Goal: Task Accomplishment & Management: Use online tool/utility

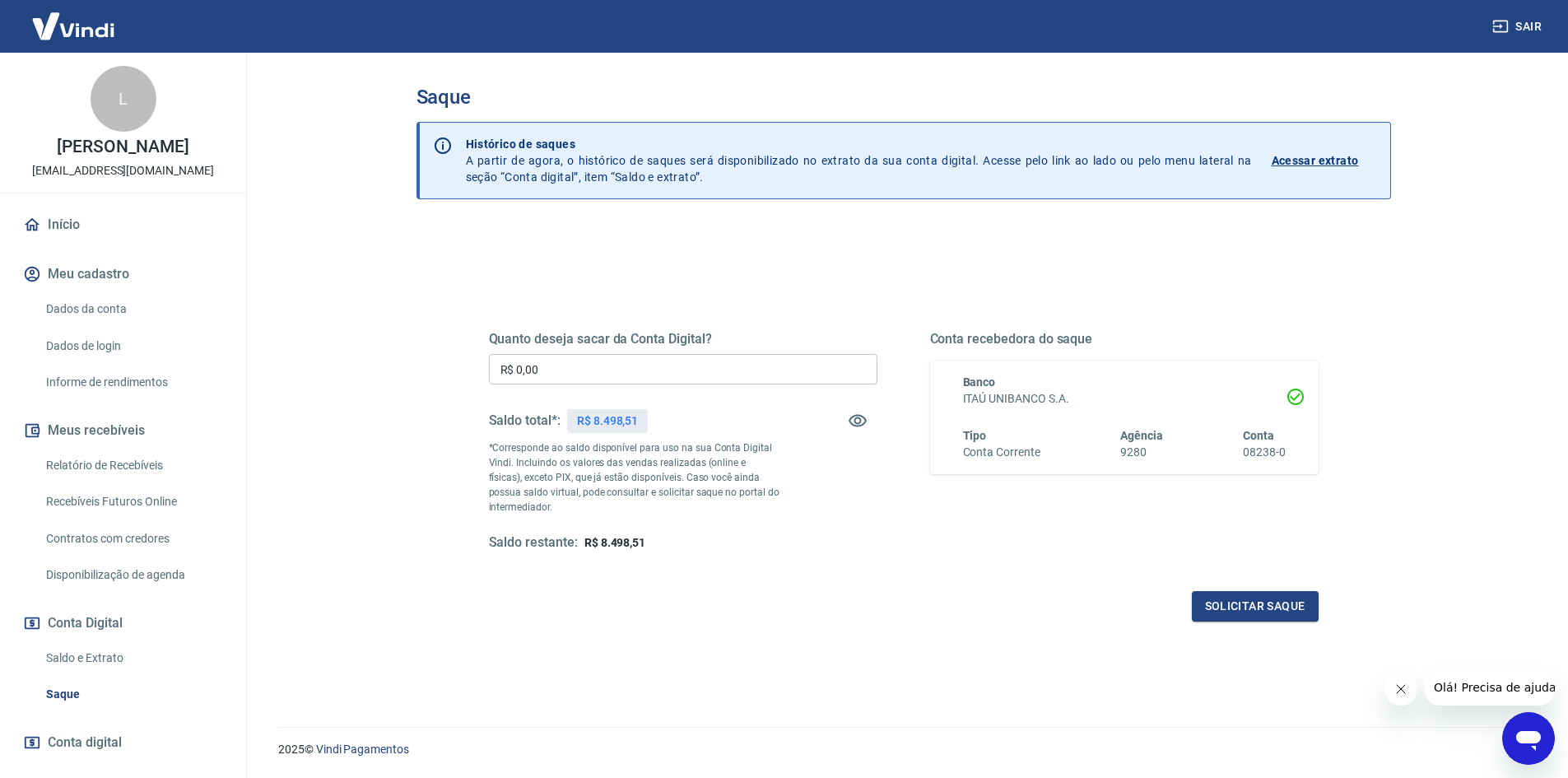
click at [589, 371] on input "R$ 0,00" at bounding box center [683, 370] width 388 height 30
type input "R$ 8.498,51"
click at [1250, 606] on button "Solicitar saque" at bounding box center [1255, 606] width 127 height 30
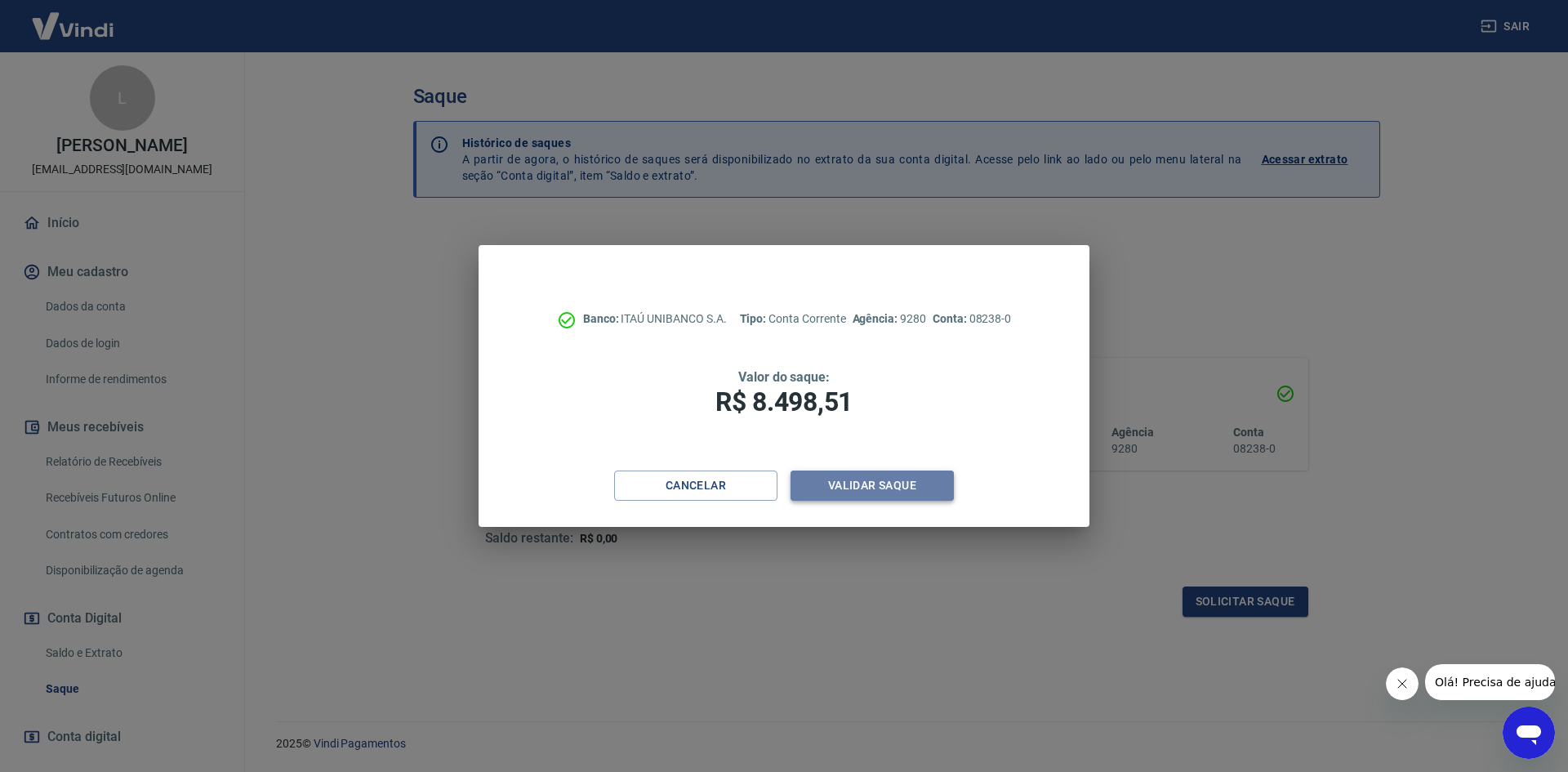
click at [886, 482] on button "Validar saque" at bounding box center [872, 485] width 164 height 30
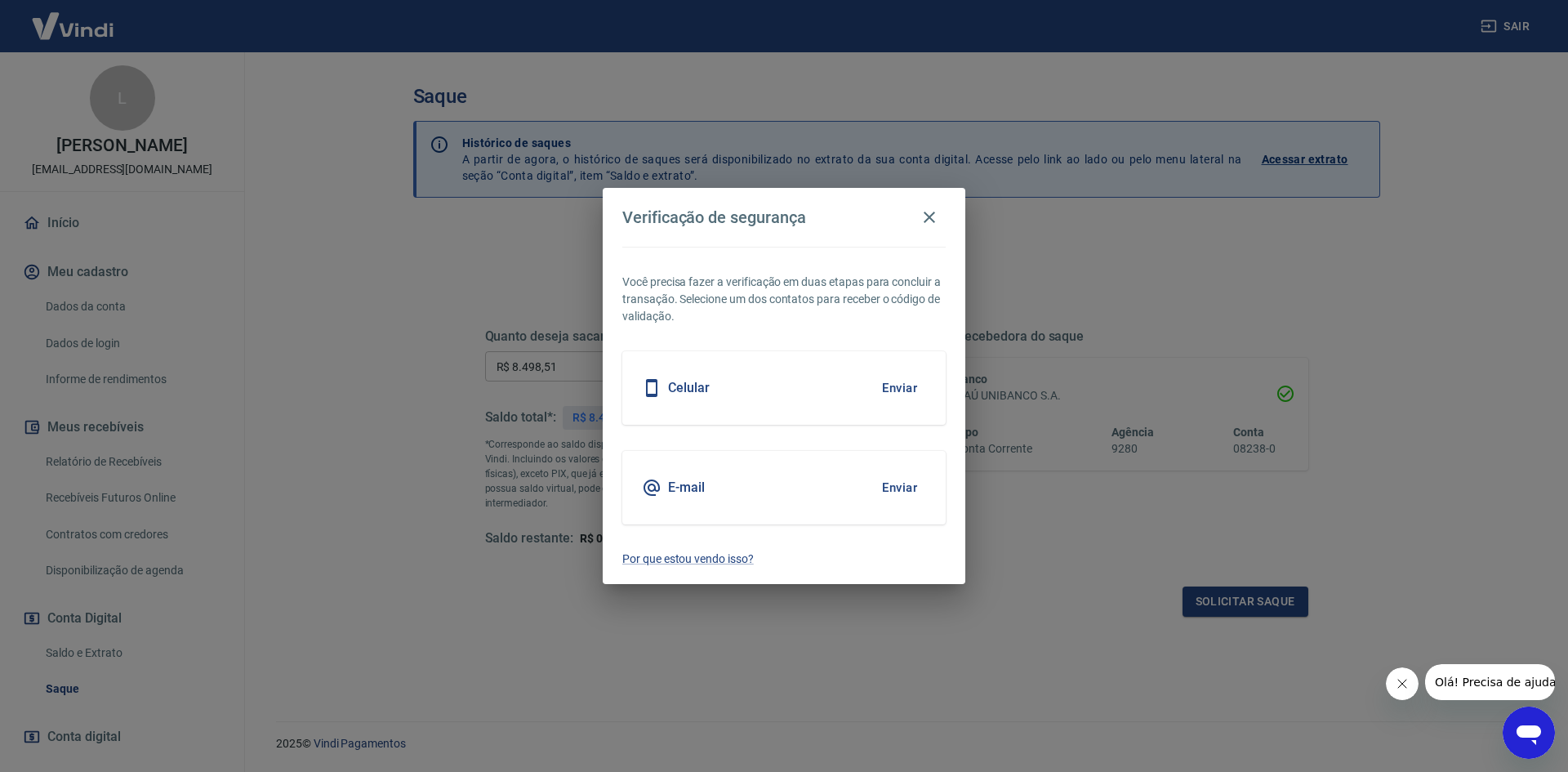
click at [901, 383] on button "Enviar" at bounding box center [900, 387] width 53 height 34
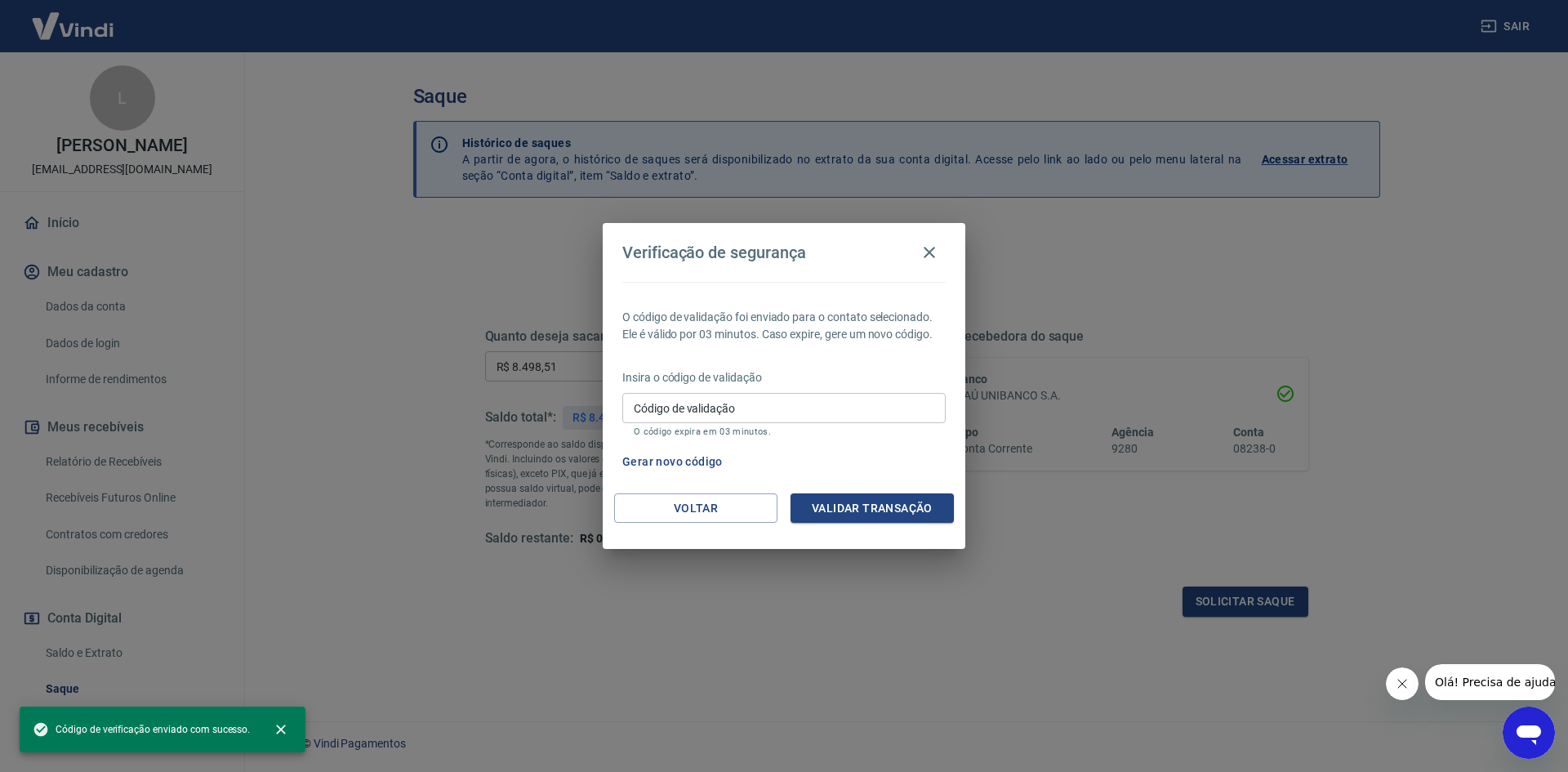
click at [760, 400] on input "Código de validação" at bounding box center [784, 408] width 323 height 30
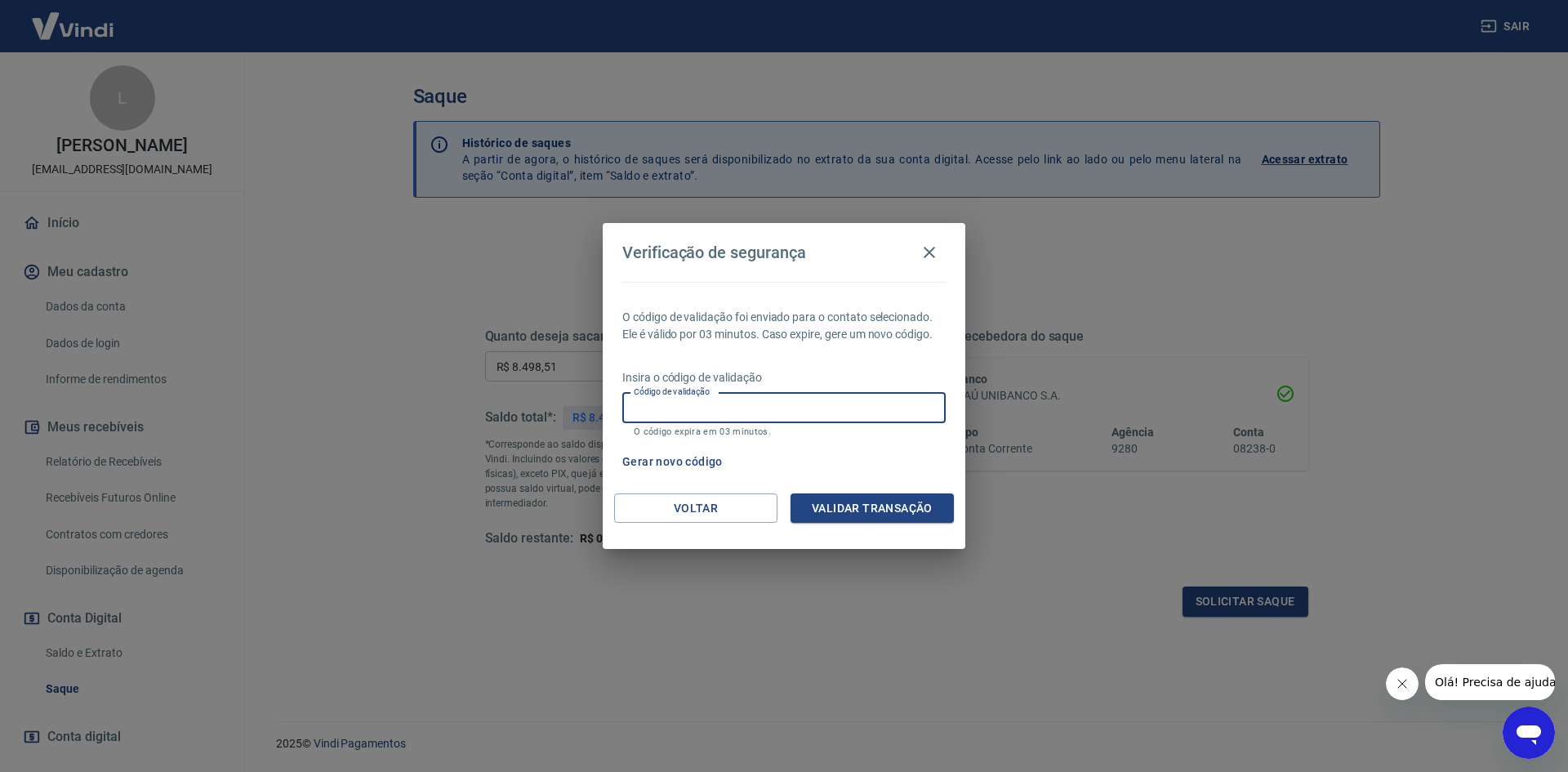
click at [760, 398] on input "Código de validação" at bounding box center [784, 408] width 323 height 30
type input "403875"
click at [876, 498] on button "Validar transação" at bounding box center [872, 509] width 164 height 30
